Goal: Check status

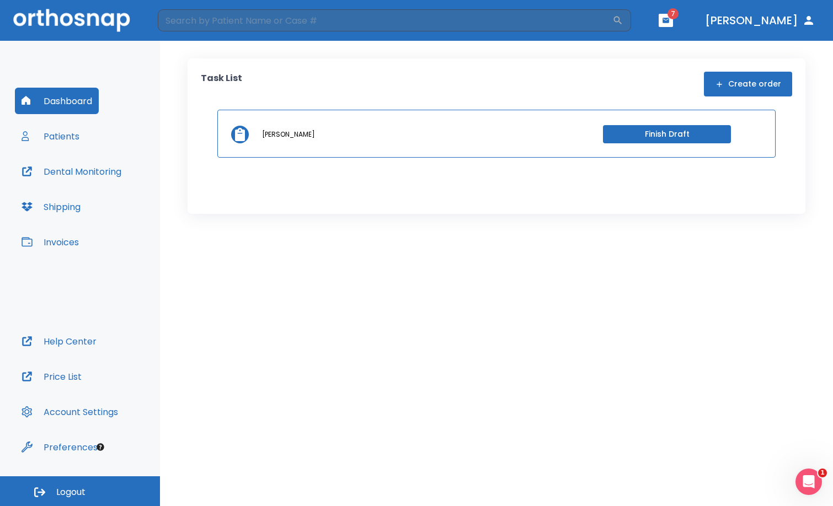
click at [52, 132] on button "Patients" at bounding box center [50, 136] width 71 height 26
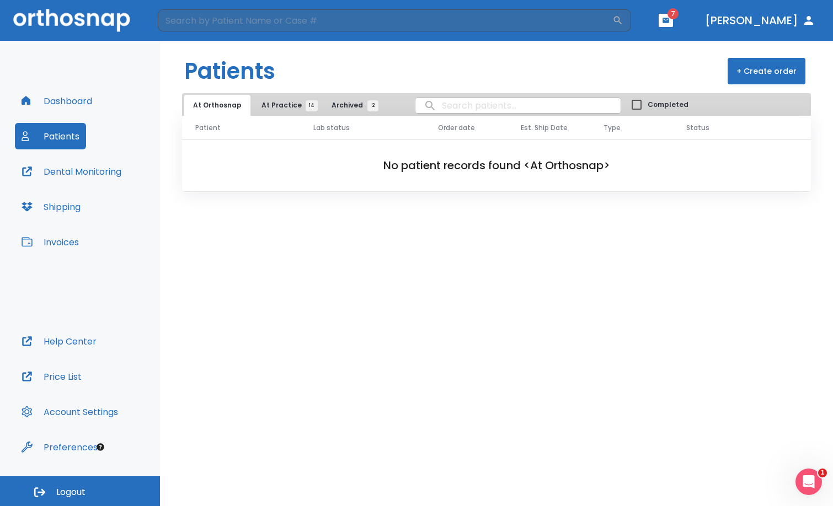
click at [287, 115] on button "At Practice 14" at bounding box center [287, 105] width 68 height 21
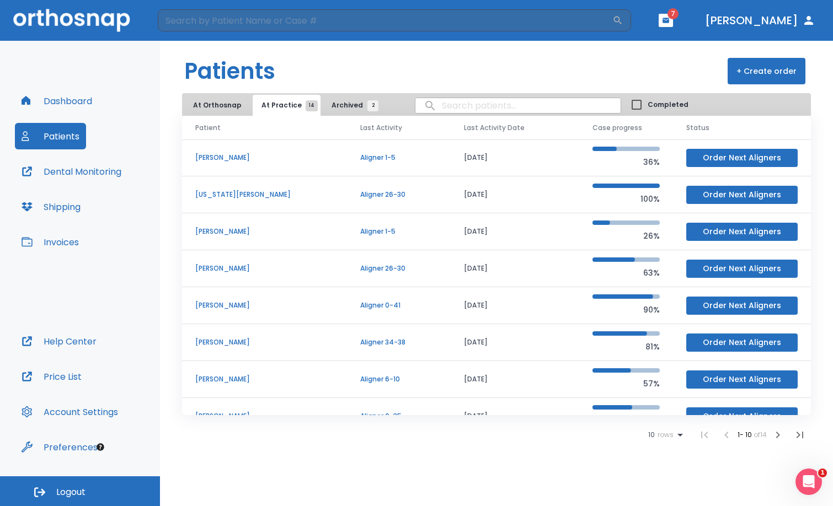
click at [225, 339] on p "[PERSON_NAME]" at bounding box center [264, 342] width 138 height 10
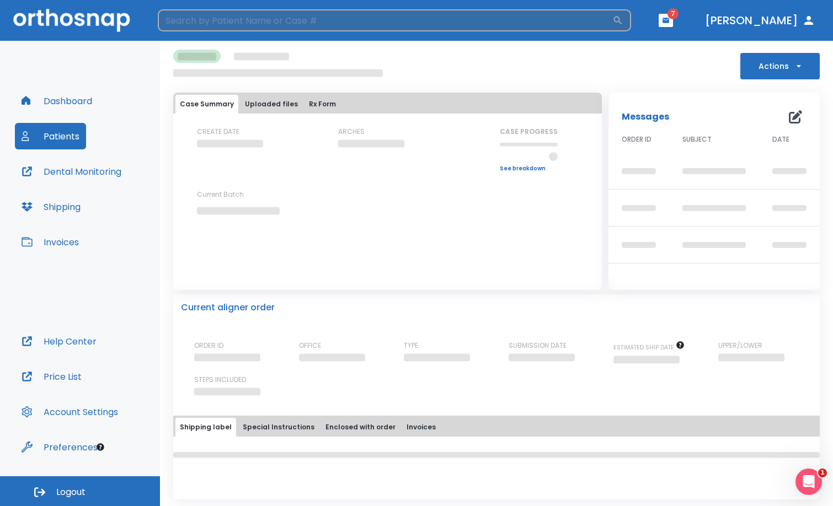
click at [246, 30] on input "search" at bounding box center [385, 20] width 454 height 22
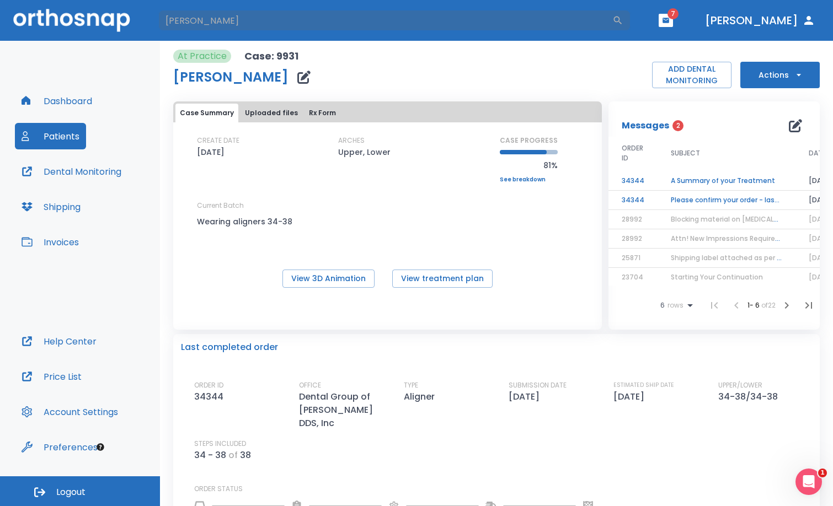
type input "[PERSON_NAME]"
click at [447, 209] on div "CREATE DATE [DATE] ARCHES Upper, Lower CASE PROGRESS 81% Upper progress (Est. 4…" at bounding box center [387, 192] width 428 height 112
click at [525, 176] on link "See breakdown" at bounding box center [529, 179] width 58 height 7
